Goal: Information Seeking & Learning: Learn about a topic

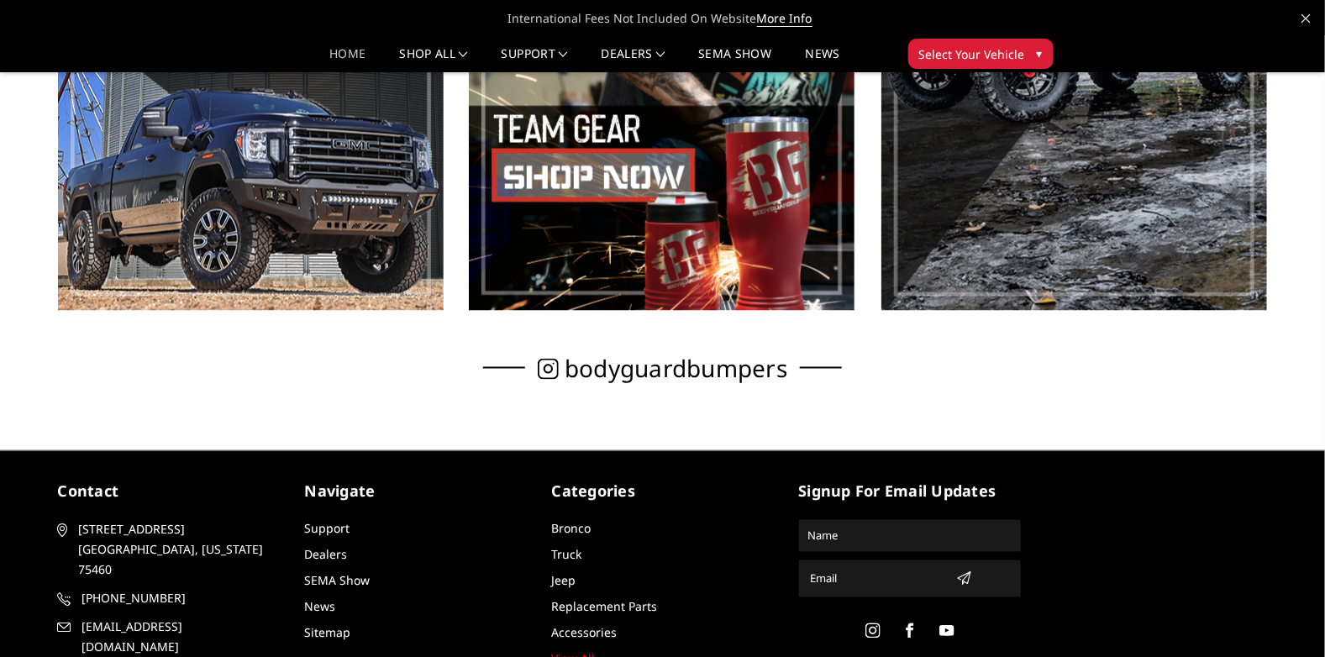
scroll to position [1154, 0]
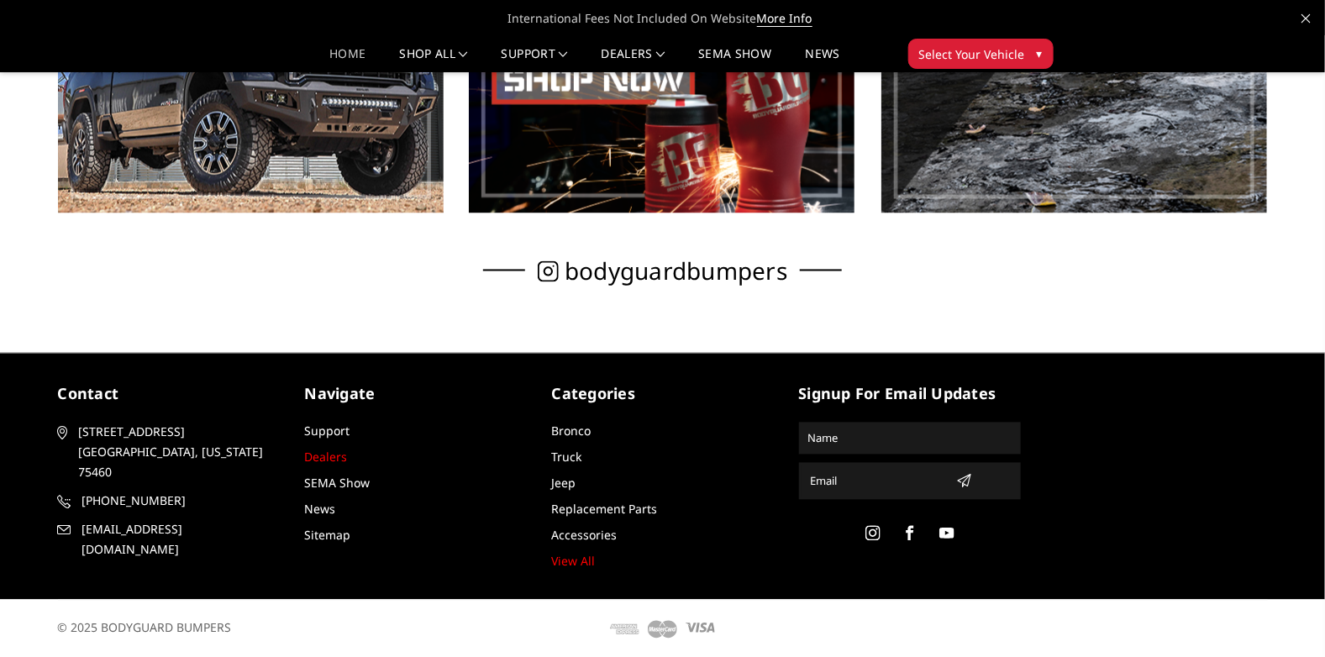
click at [318, 460] on link "Dealers" at bounding box center [326, 457] width 43 height 16
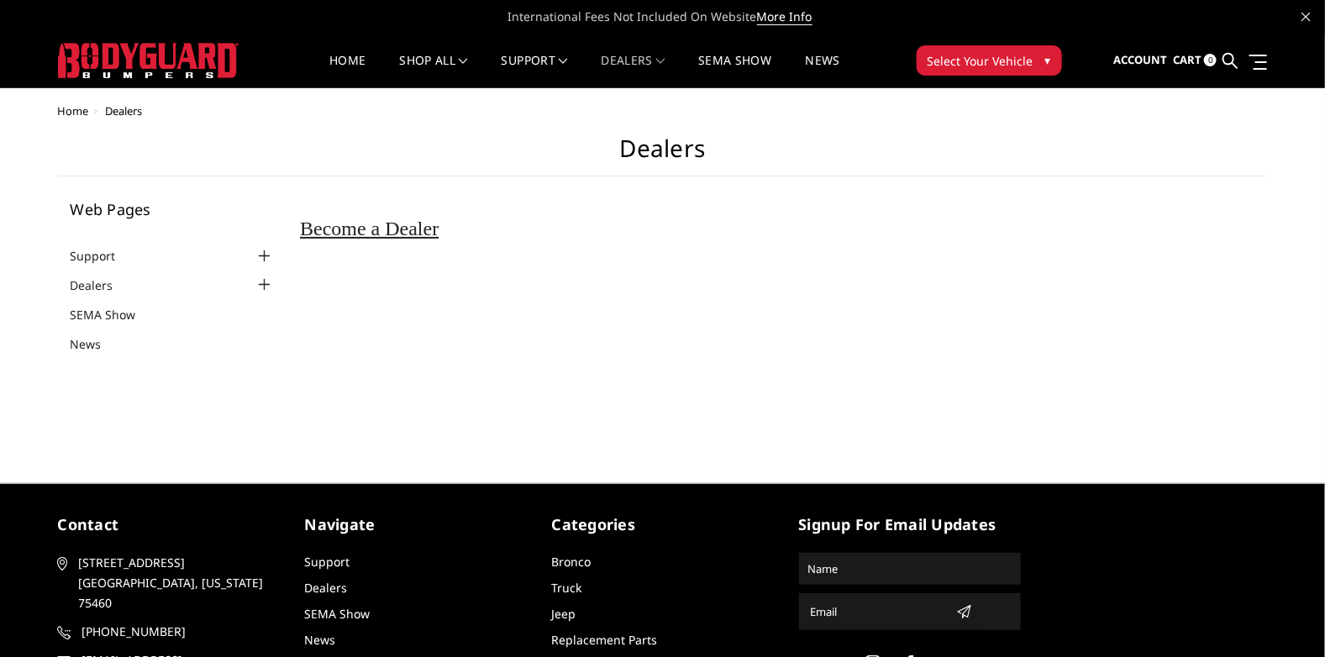
click at [263, 286] on div at bounding box center [265, 285] width 20 height 20
click at [102, 341] on link "SEMA Show" at bounding box center [114, 339] width 87 height 18
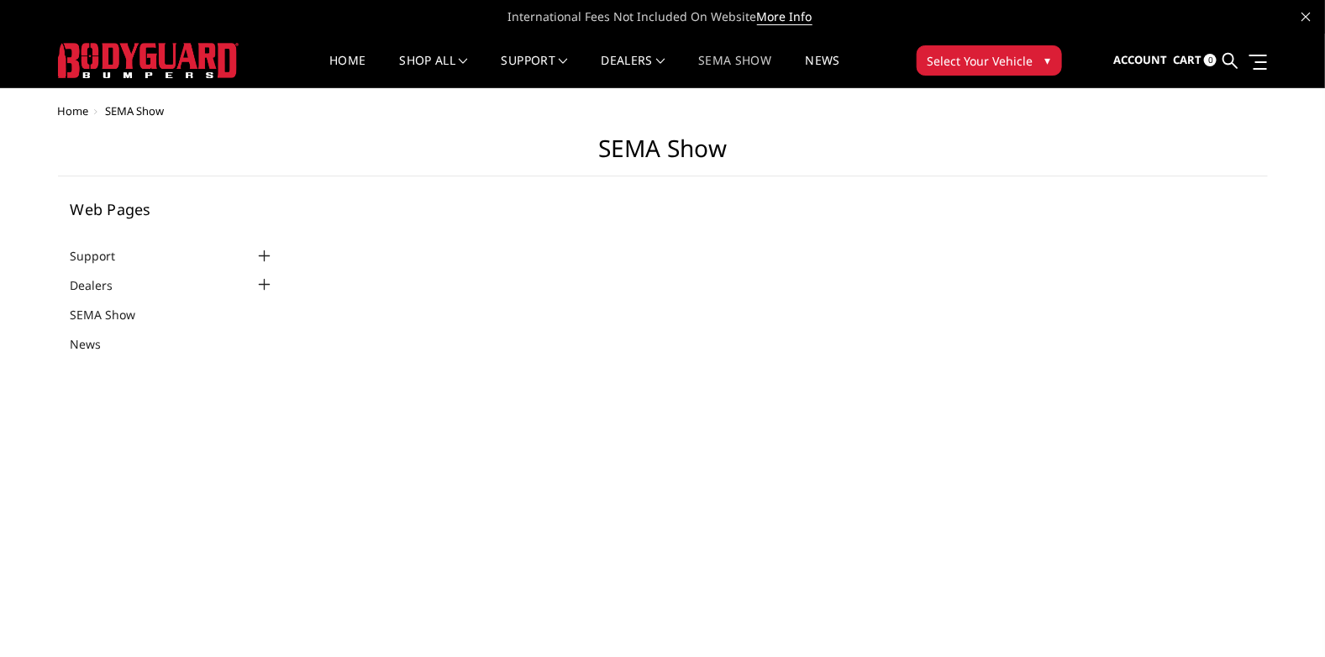
select select "US"
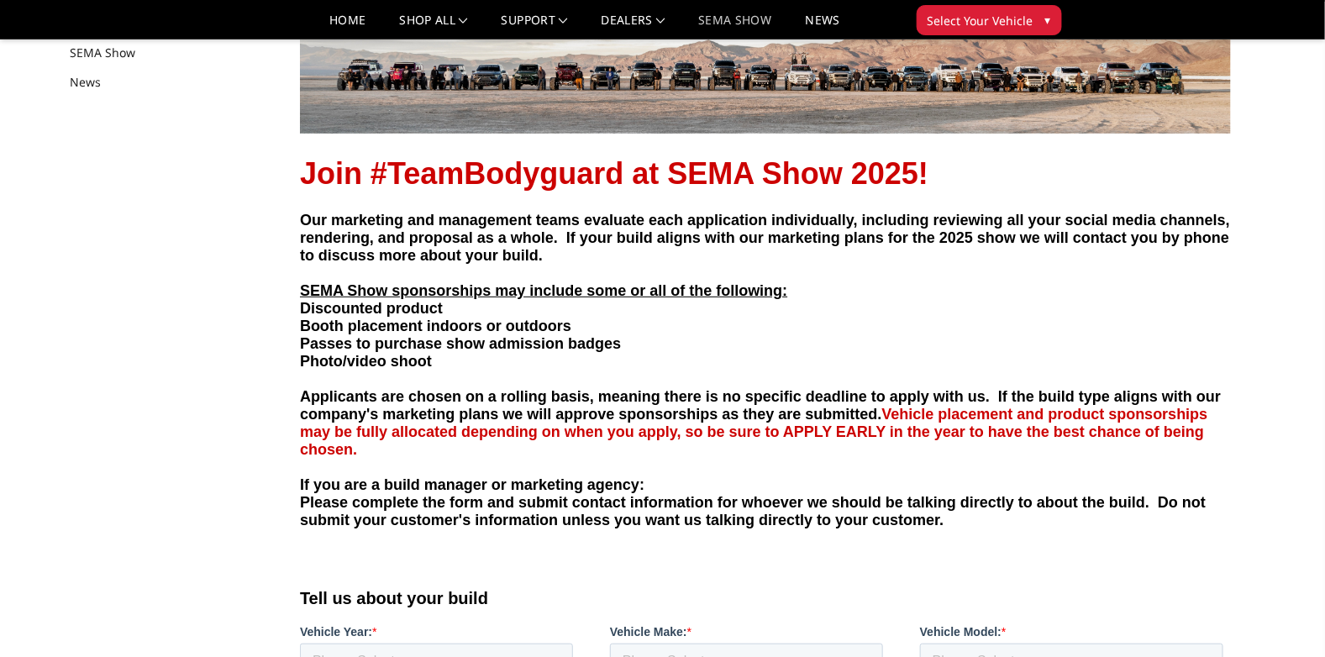
scroll to position [83, 0]
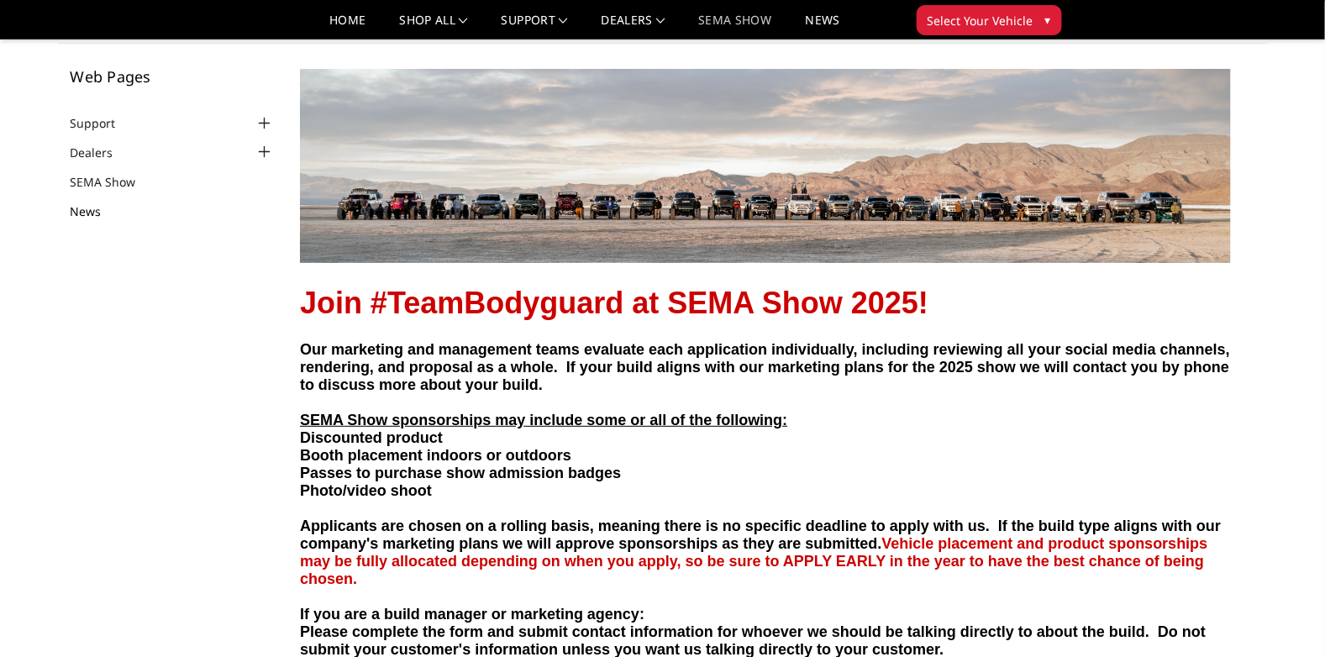
click at [90, 213] on link "News" at bounding box center [97, 211] width 52 height 18
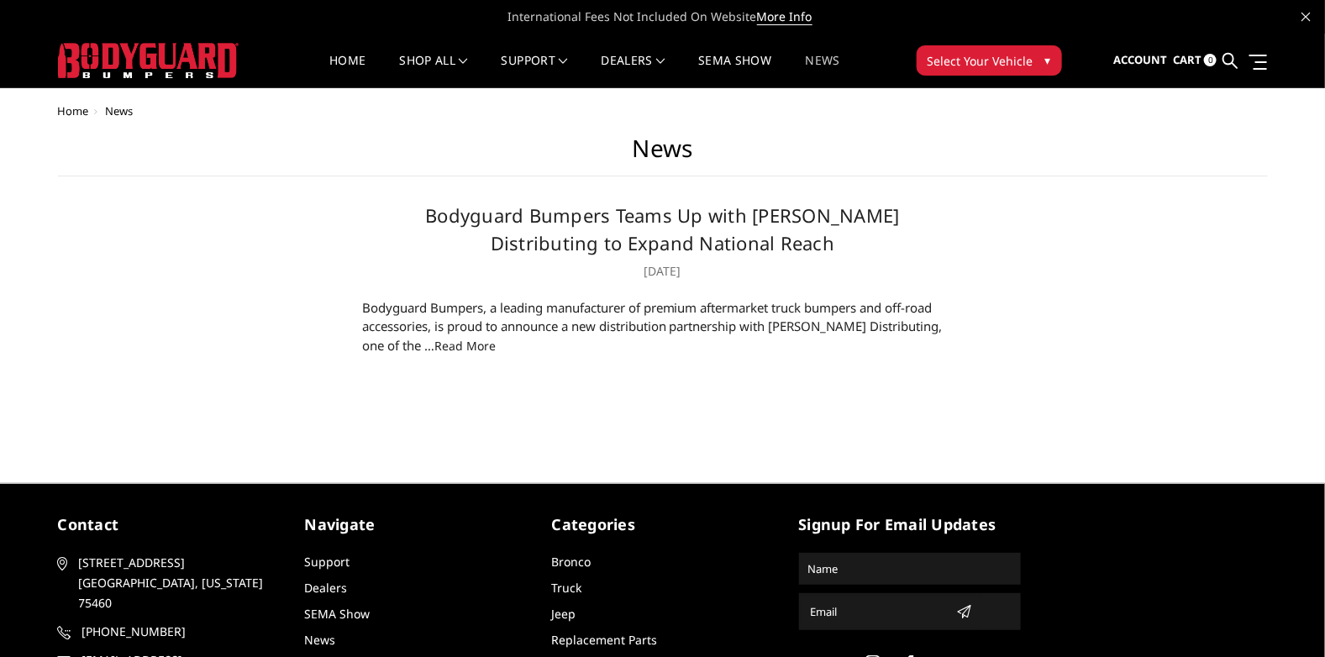
click at [434, 350] on link "read more" at bounding box center [464, 346] width 61 height 16
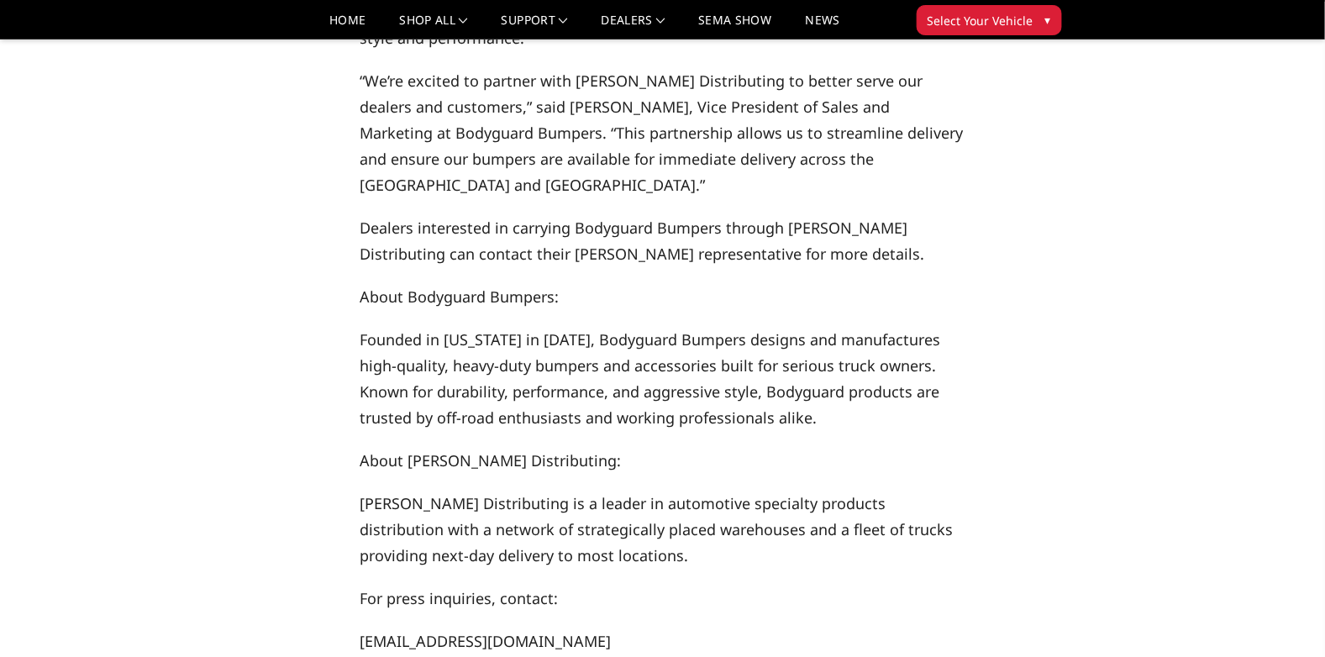
scroll to position [419, 0]
